Goal: Information Seeking & Learning: Learn about a topic

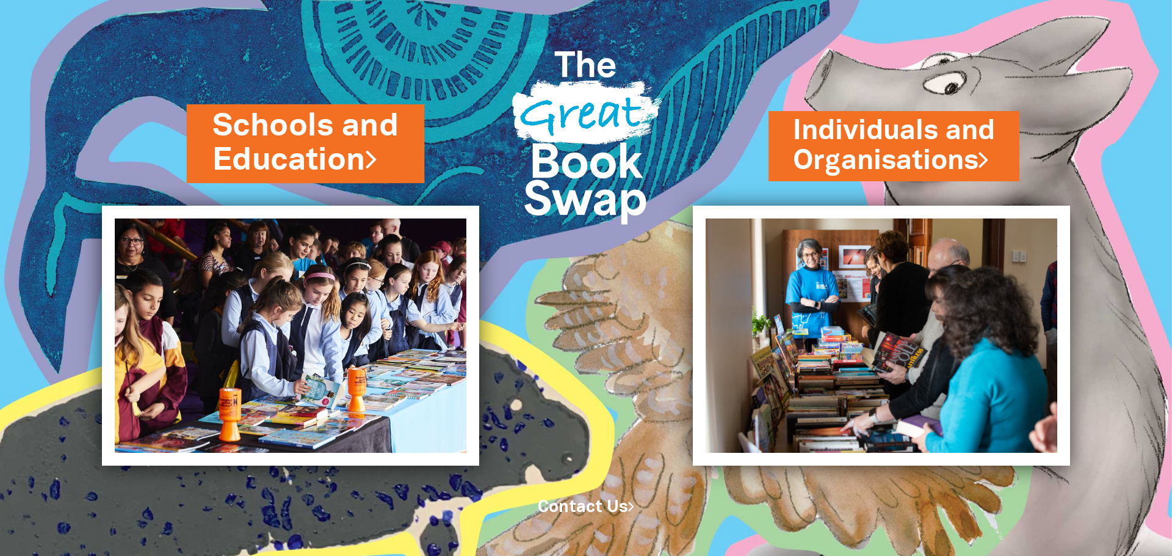
click at [331, 118] on link "Schools and Education" at bounding box center [305, 143] width 187 height 77
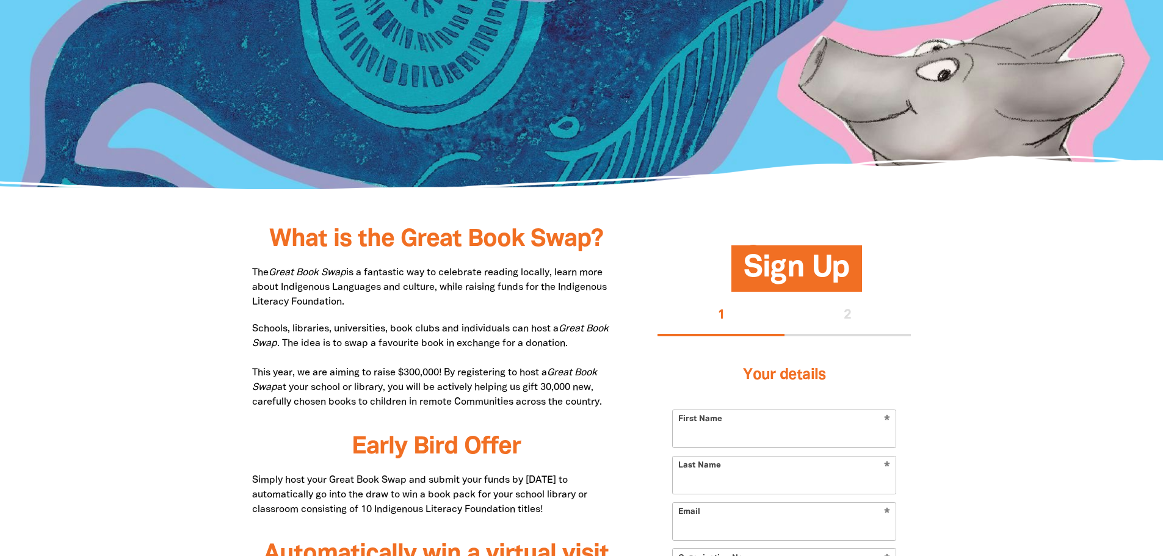
scroll to position [427, 0]
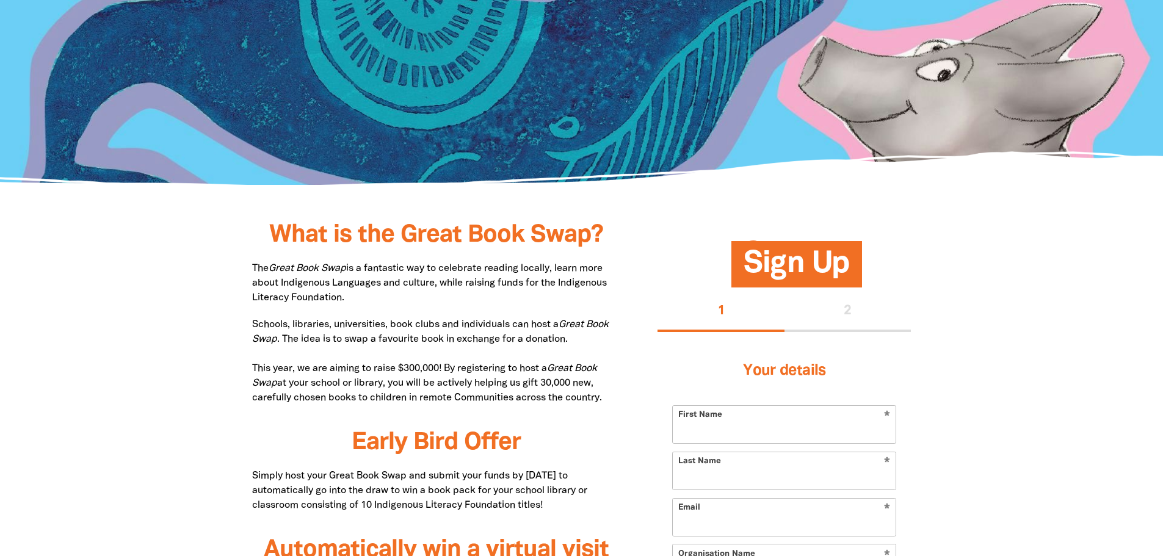
drag, startPoint x: 308, startPoint y: 299, endPoint x: 275, endPoint y: 270, distance: 44.6
click at [275, 270] on p "The Great Book Swap is a fantastic way to celebrate reading locally, learn more…" at bounding box center [436, 283] width 369 height 44
click at [585, 280] on p "The Great Book Swap is a fantastic way to celebrate reading locally, learn more…" at bounding box center [436, 283] width 369 height 44
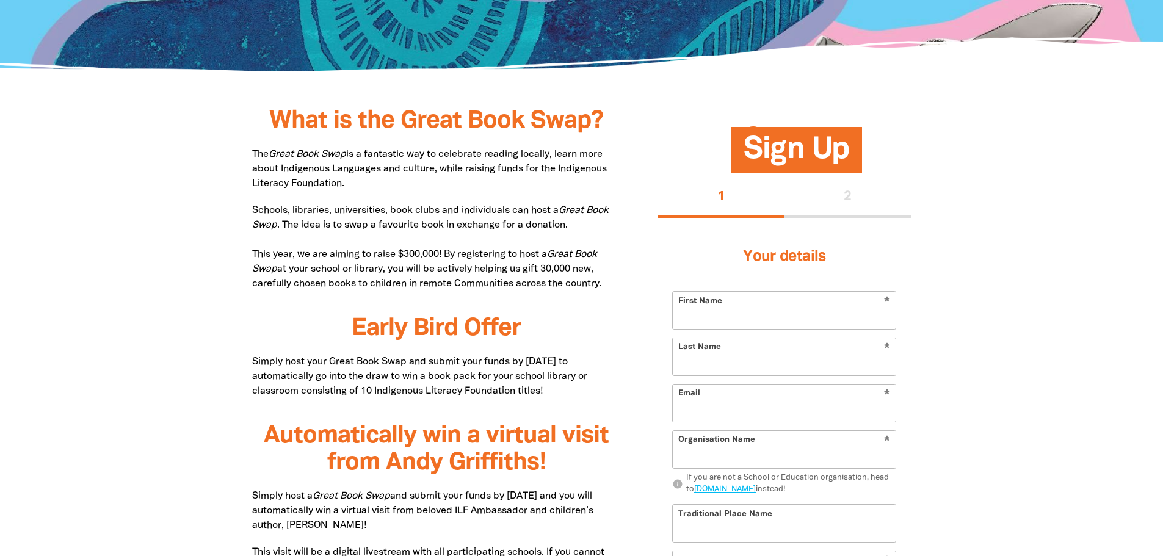
scroll to position [549, 0]
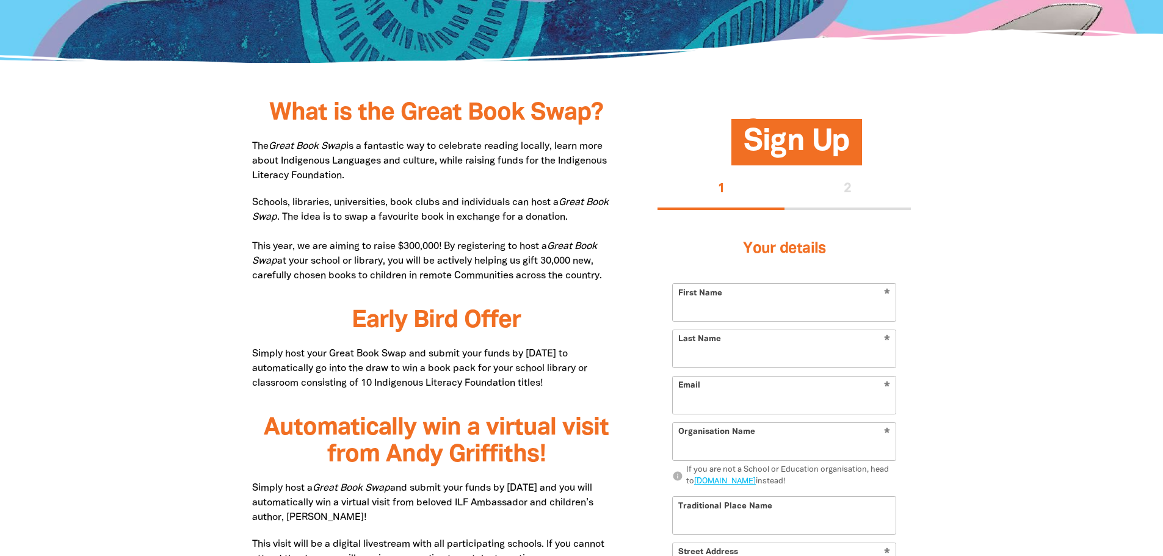
click at [509, 283] on p "Schools, libraries, universities, book clubs and individuals can host a Great B…" at bounding box center [436, 239] width 369 height 88
click at [482, 281] on p "Schools, libraries, universities, book clubs and individuals can host a Great B…" at bounding box center [436, 239] width 369 height 88
